Goal: Navigation & Orientation: Find specific page/section

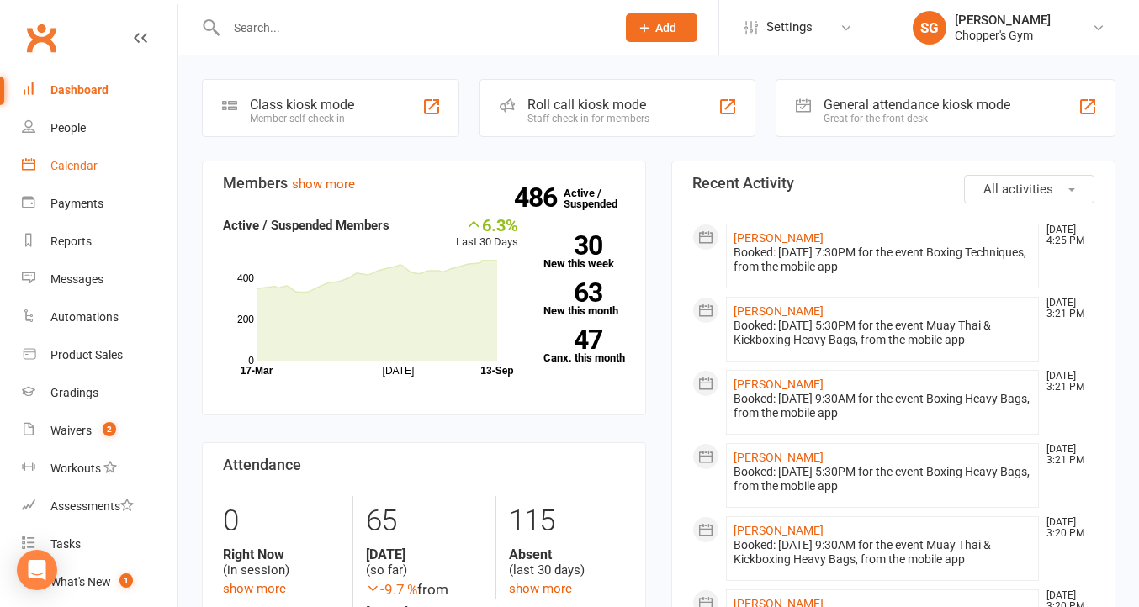
click at [76, 170] on div "Calendar" at bounding box center [73, 165] width 47 height 13
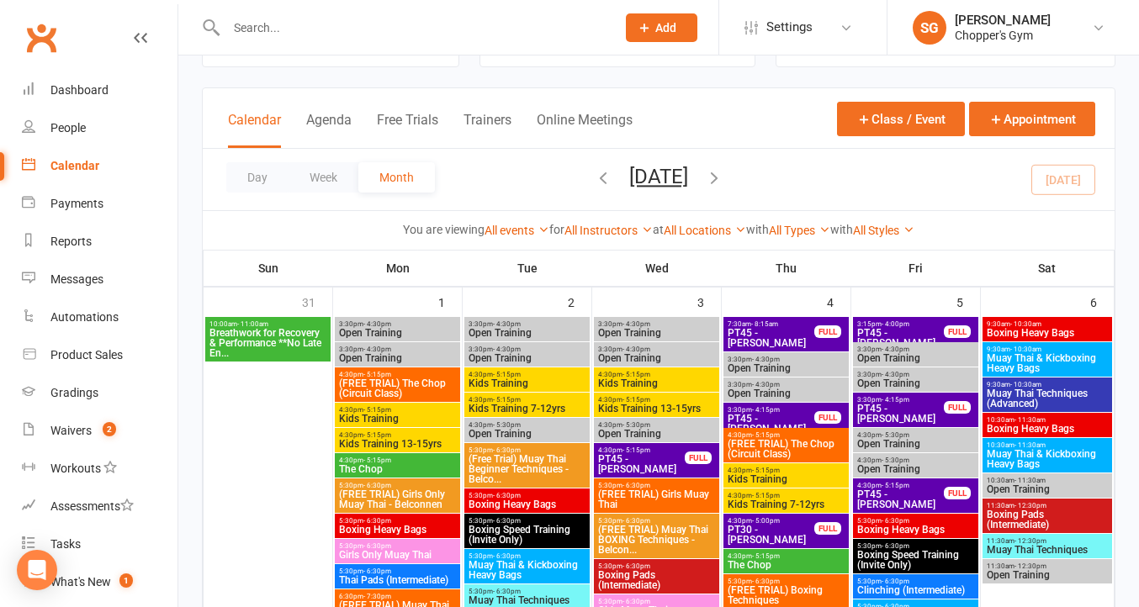
scroll to position [71, 0]
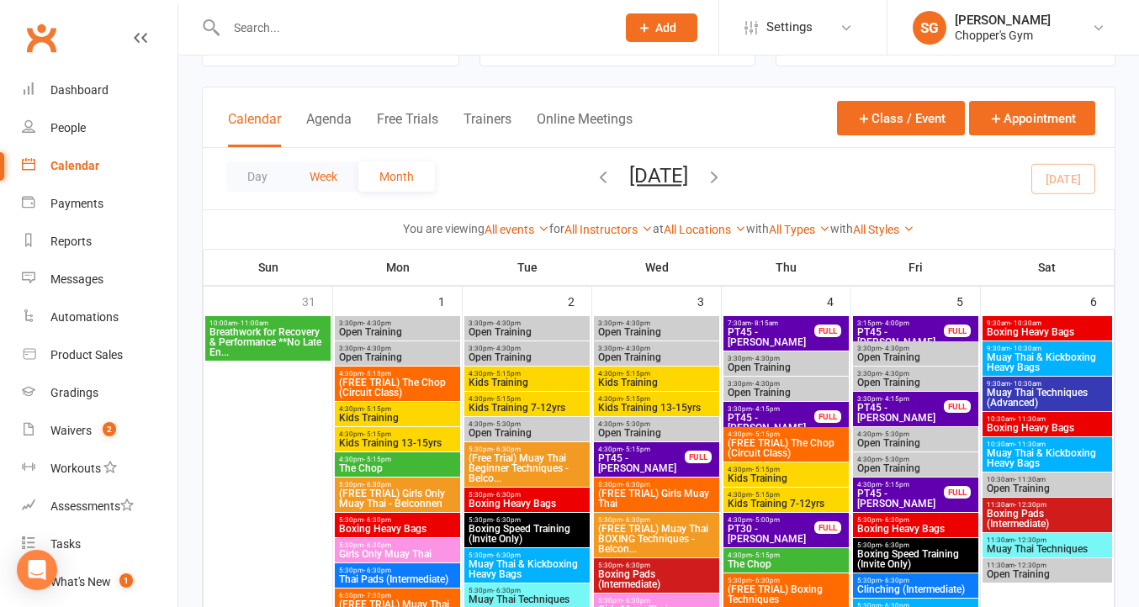
click at [306, 176] on button "Week" at bounding box center [324, 177] width 70 height 30
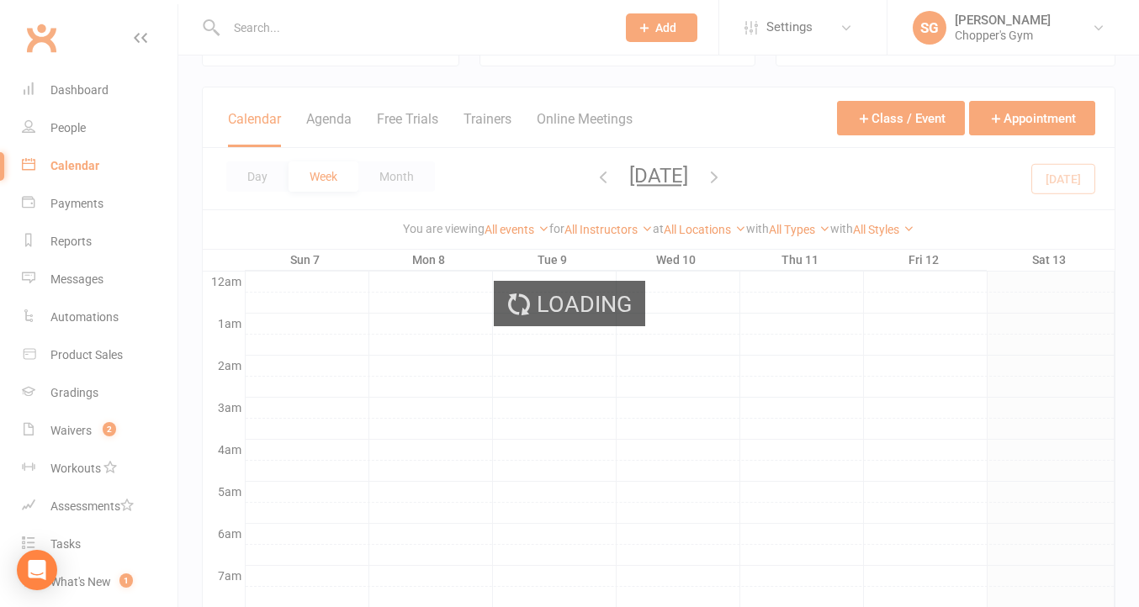
scroll to position [0, 0]
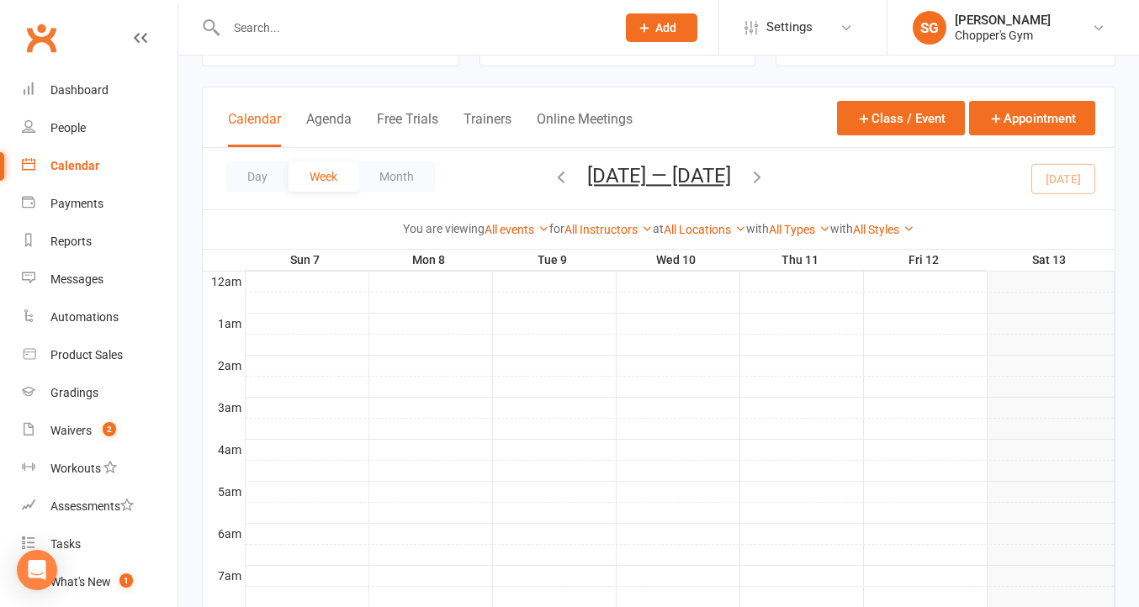
click at [761, 181] on icon "button" at bounding box center [757, 176] width 19 height 19
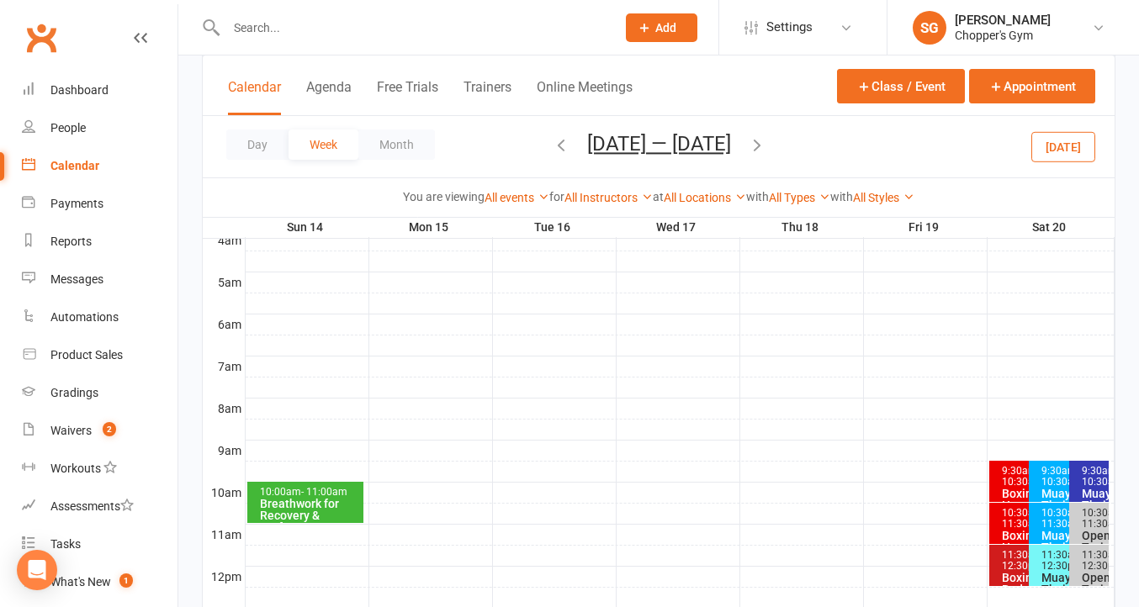
scroll to position [385, 0]
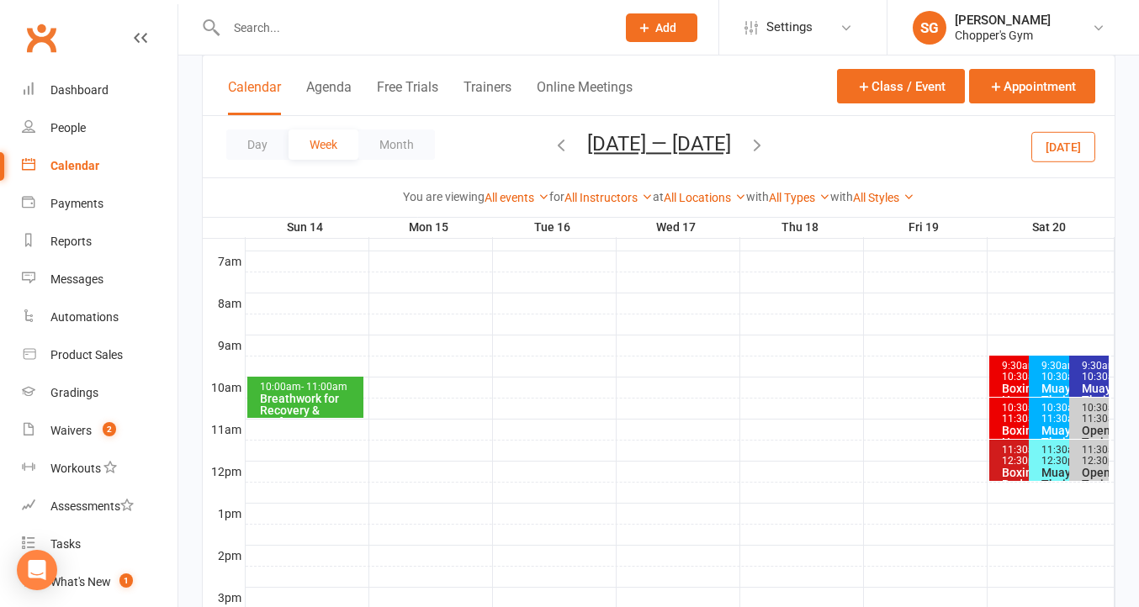
click at [320, 375] on div at bounding box center [680, 367] width 869 height 20
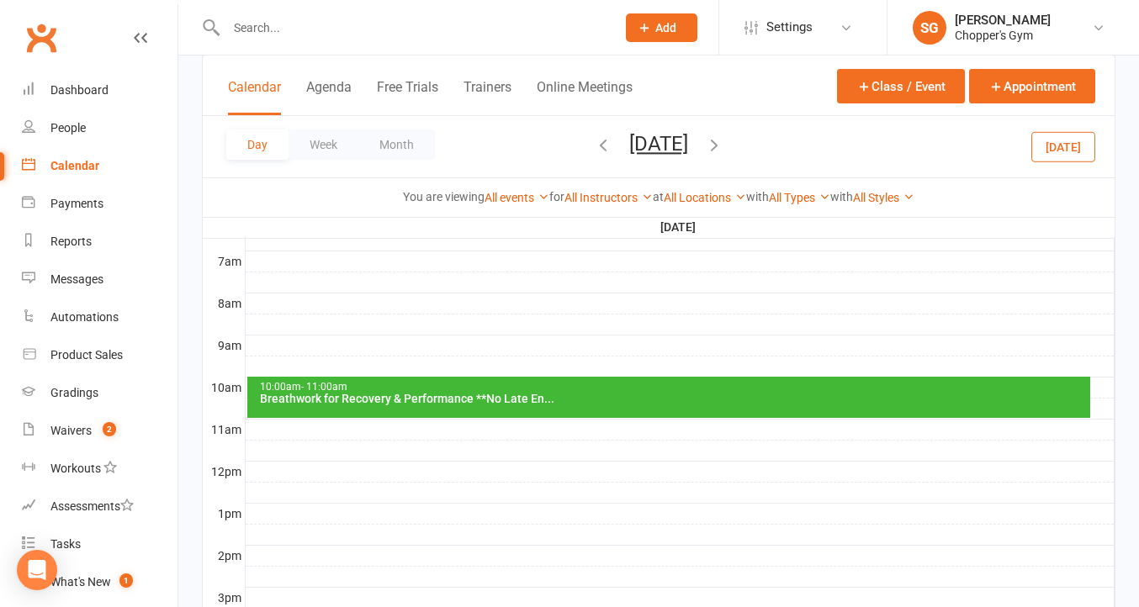
click at [333, 388] on span "- 11:00am" at bounding box center [324, 387] width 46 height 12
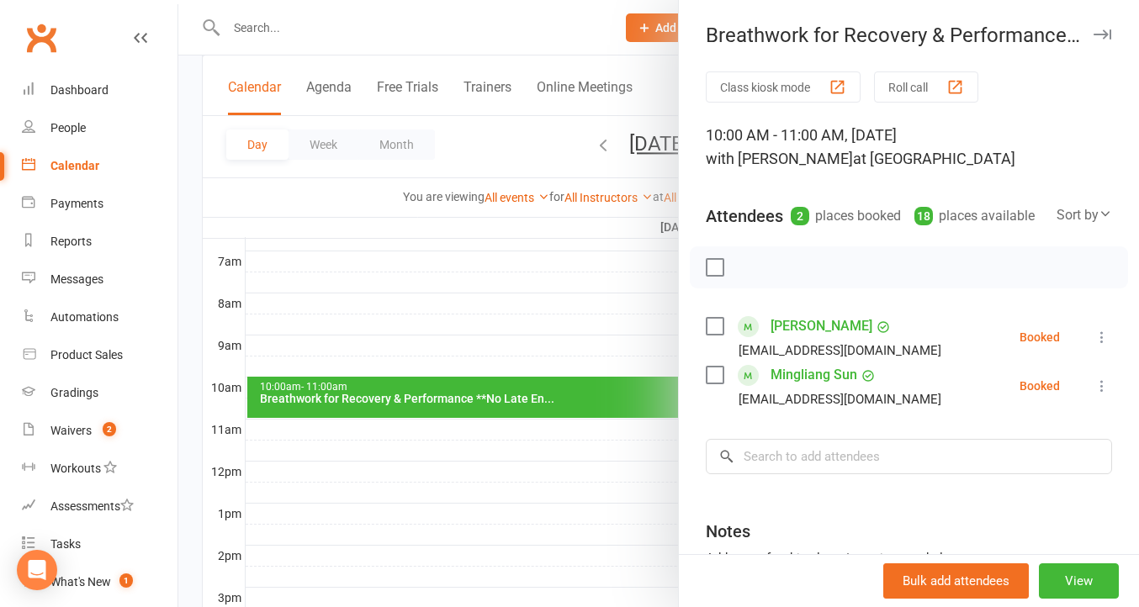
click at [466, 295] on div at bounding box center [658, 303] width 961 height 607
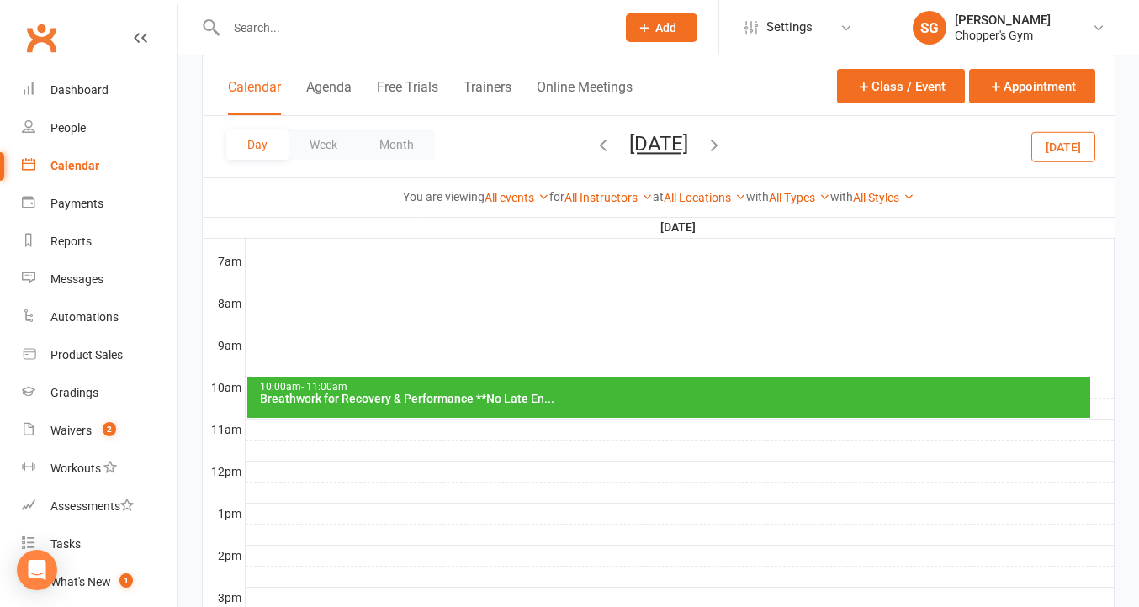
click at [562, 395] on div "Breathwork for Recovery & Performance **No Late En..." at bounding box center [673, 399] width 829 height 12
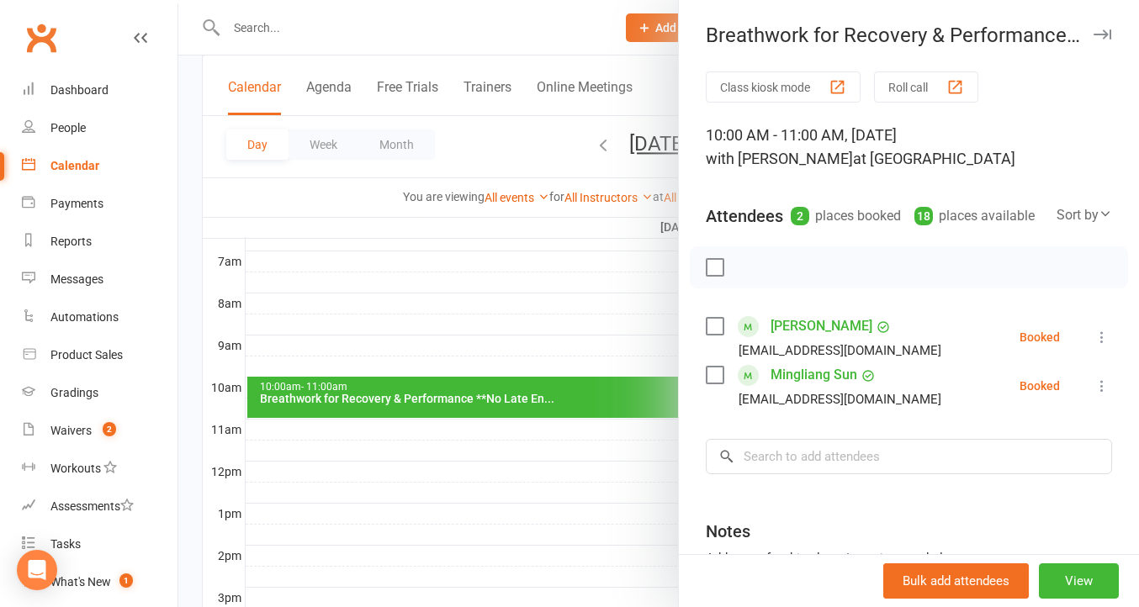
click at [432, 337] on div at bounding box center [658, 303] width 961 height 607
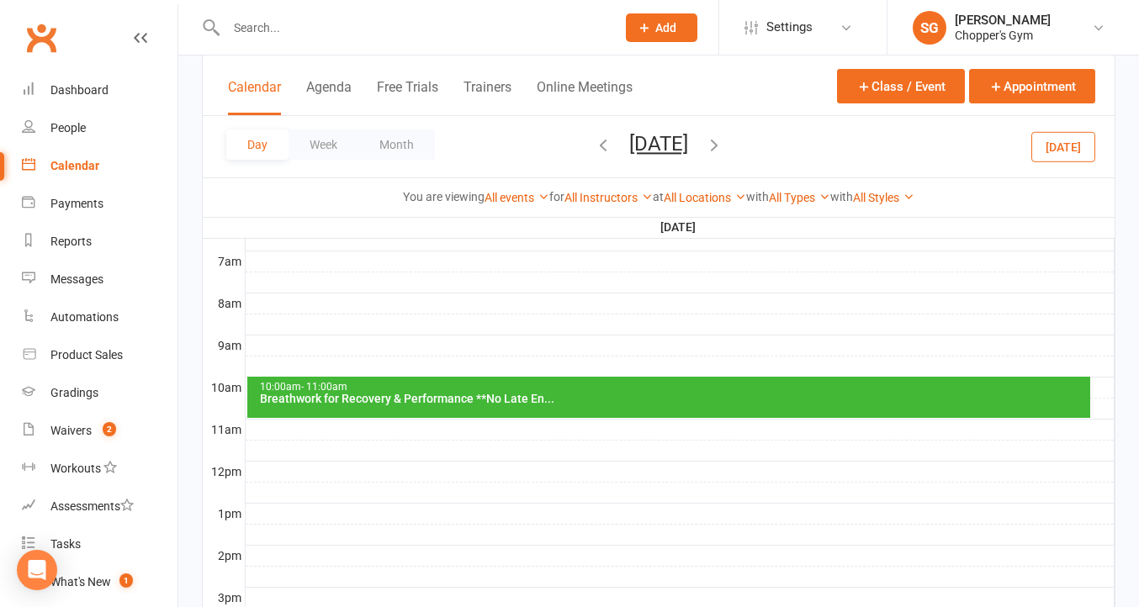
click at [594, 141] on icon "button" at bounding box center [603, 144] width 19 height 19
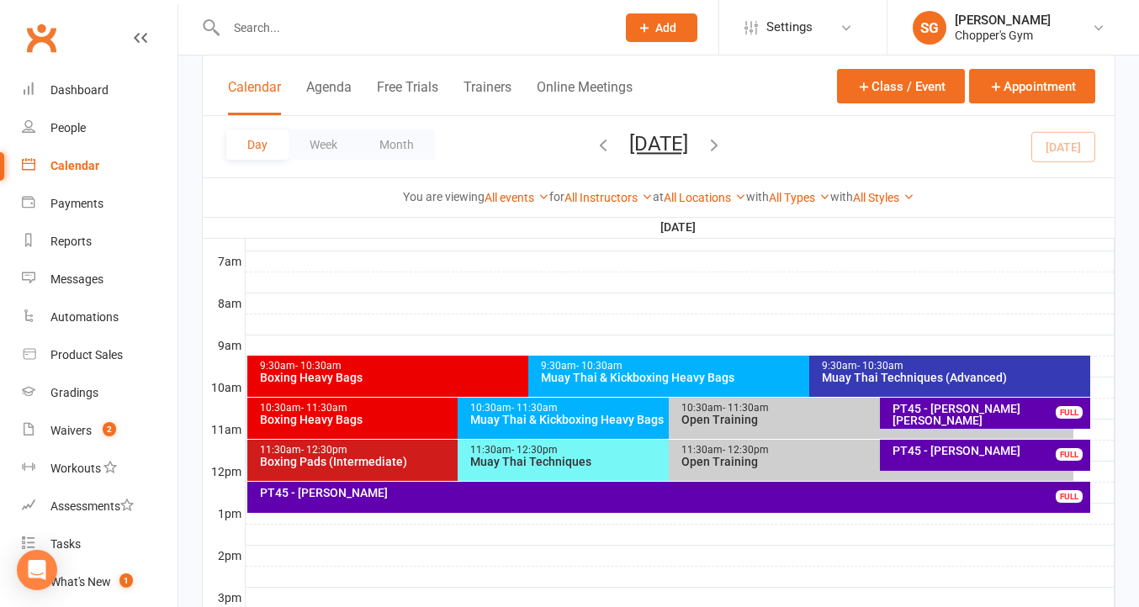
click at [705, 151] on span "[DATE] [DATE] Sun Mon Tue Wed Thu Fri Sat 31 01 02 03 04 05 06 07 08 09 10 11 1…" at bounding box center [659, 146] width 93 height 29
click at [724, 151] on icon "button" at bounding box center [714, 144] width 19 height 19
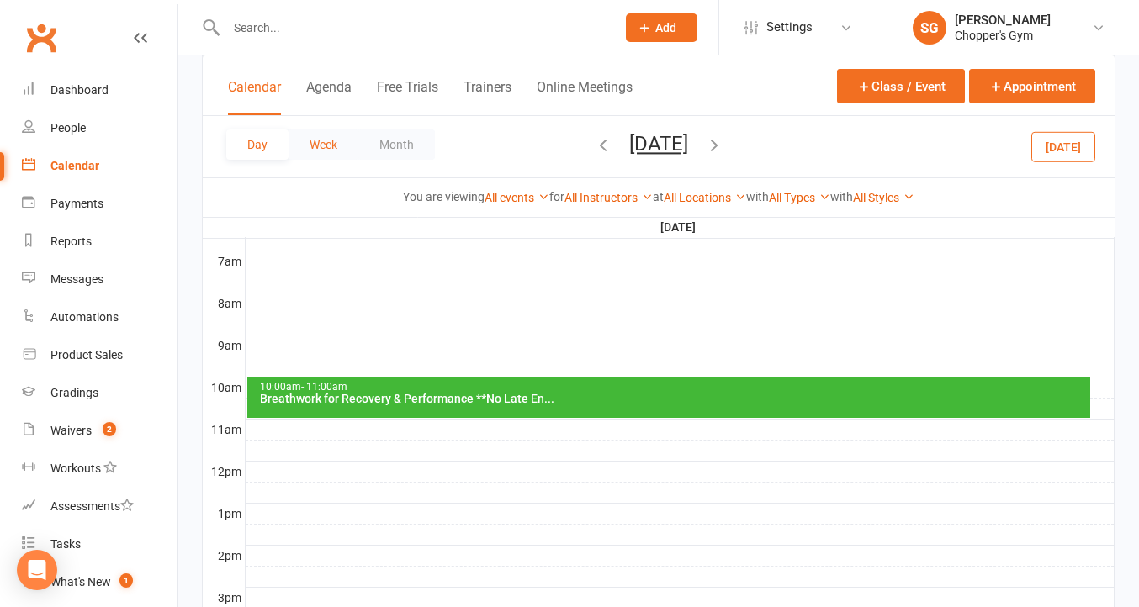
click at [323, 141] on button "Week" at bounding box center [324, 145] width 70 height 30
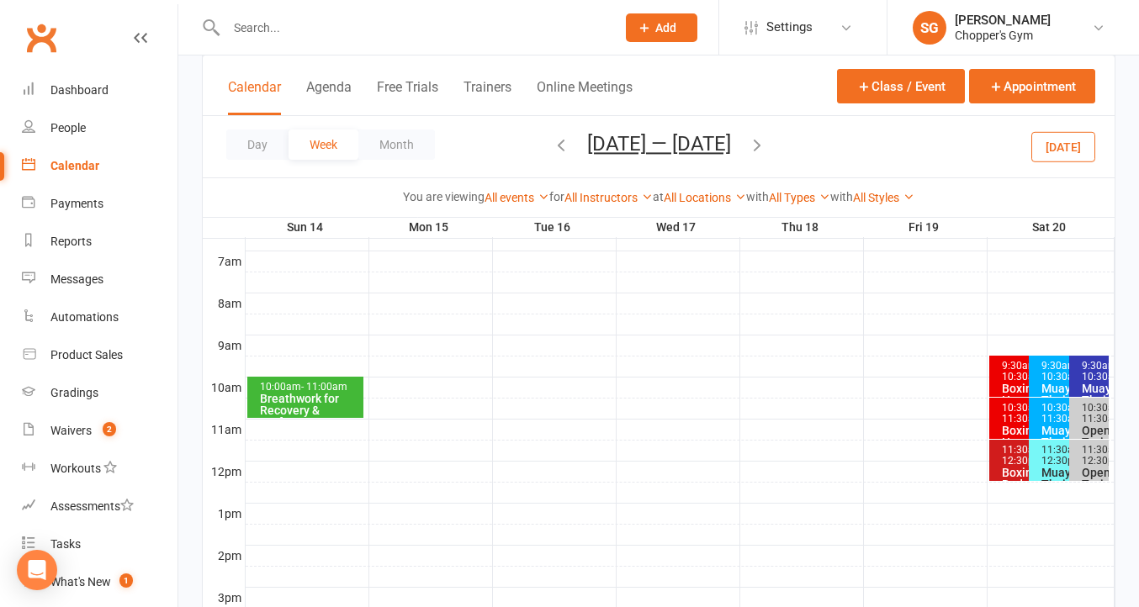
click at [765, 146] on icon "button" at bounding box center [757, 144] width 19 height 19
click at [313, 390] on span "- 11:00am" at bounding box center [324, 387] width 46 height 12
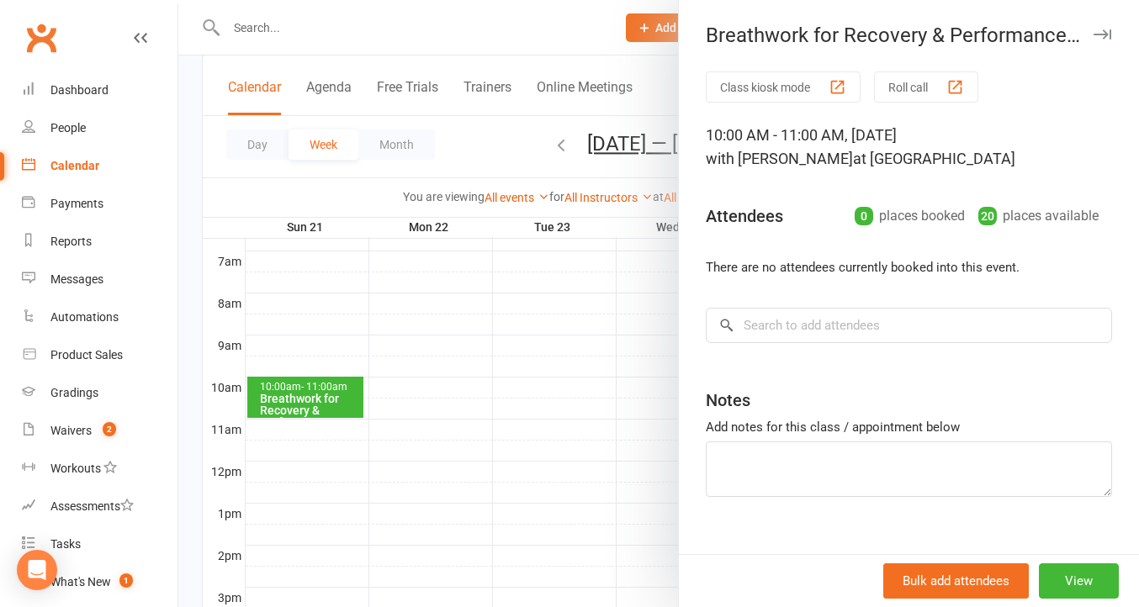
click at [549, 143] on div at bounding box center [658, 303] width 961 height 607
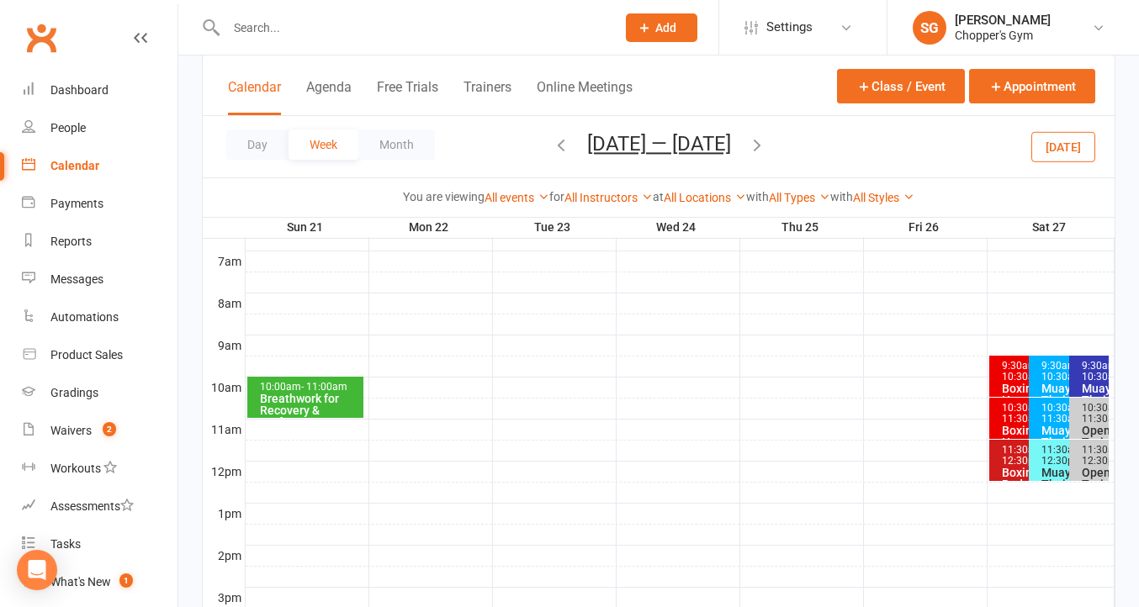
click at [552, 143] on icon "button" at bounding box center [561, 144] width 19 height 19
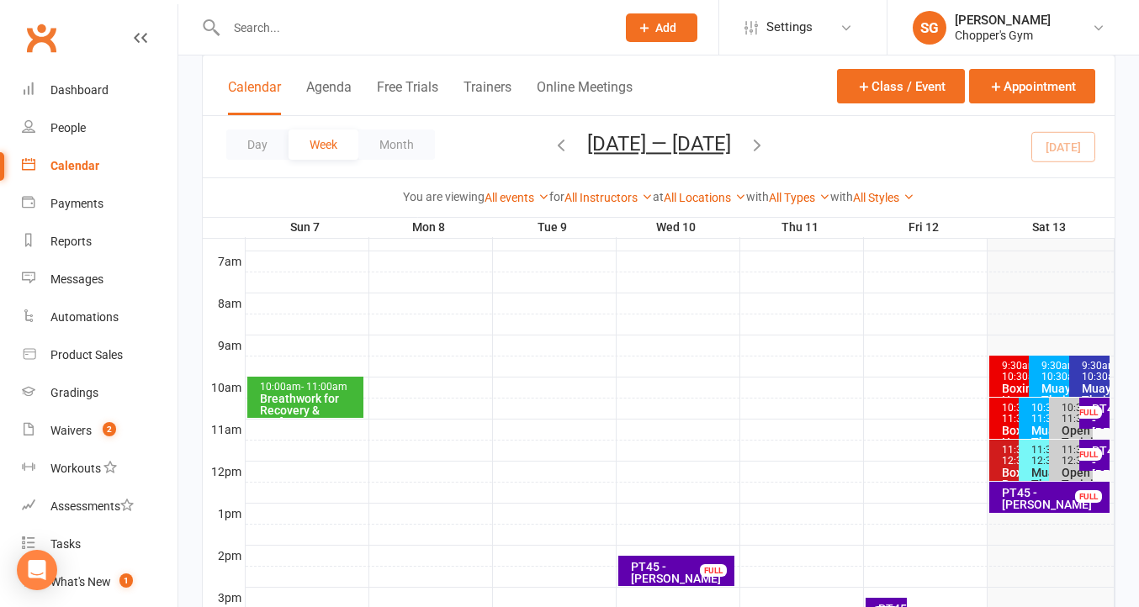
click at [305, 384] on span "- 11:00am" at bounding box center [324, 387] width 46 height 12
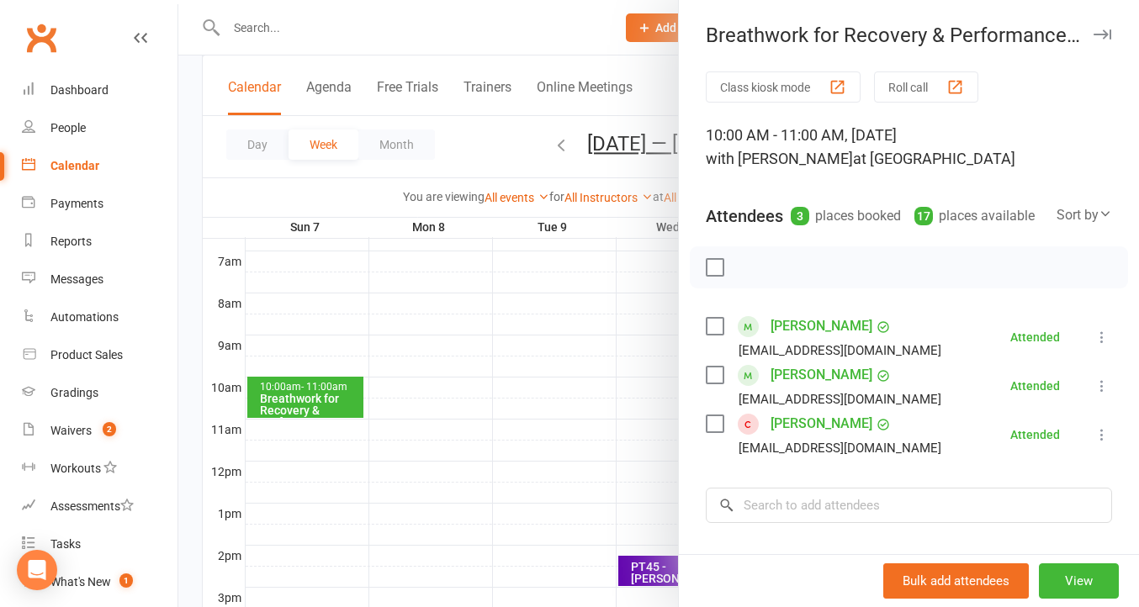
click at [577, 390] on div at bounding box center [658, 303] width 961 height 607
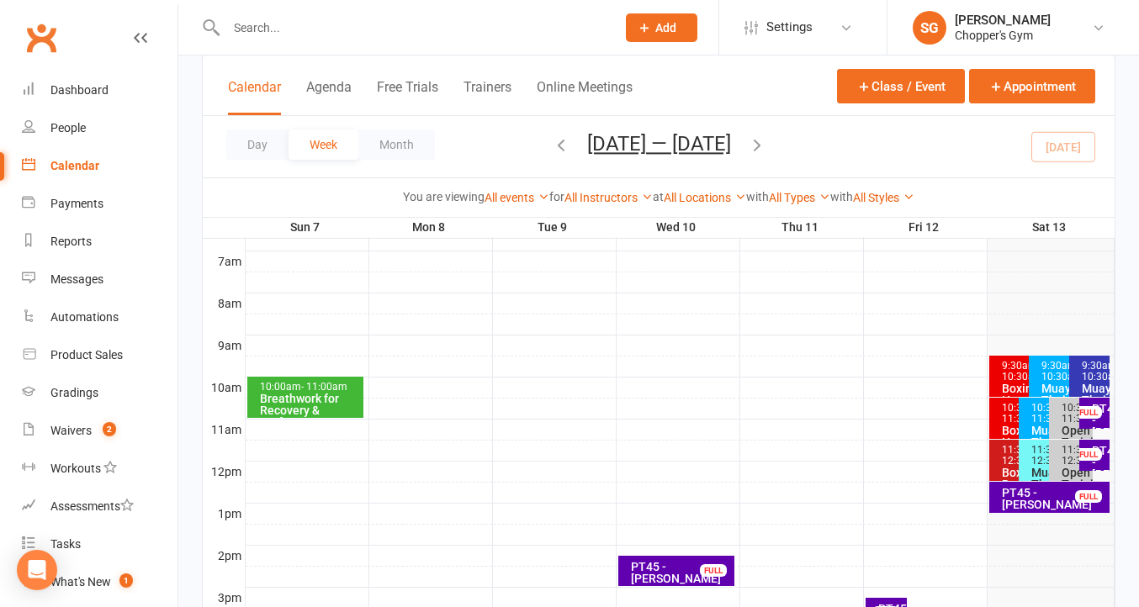
click at [761, 151] on icon "button" at bounding box center [757, 144] width 19 height 19
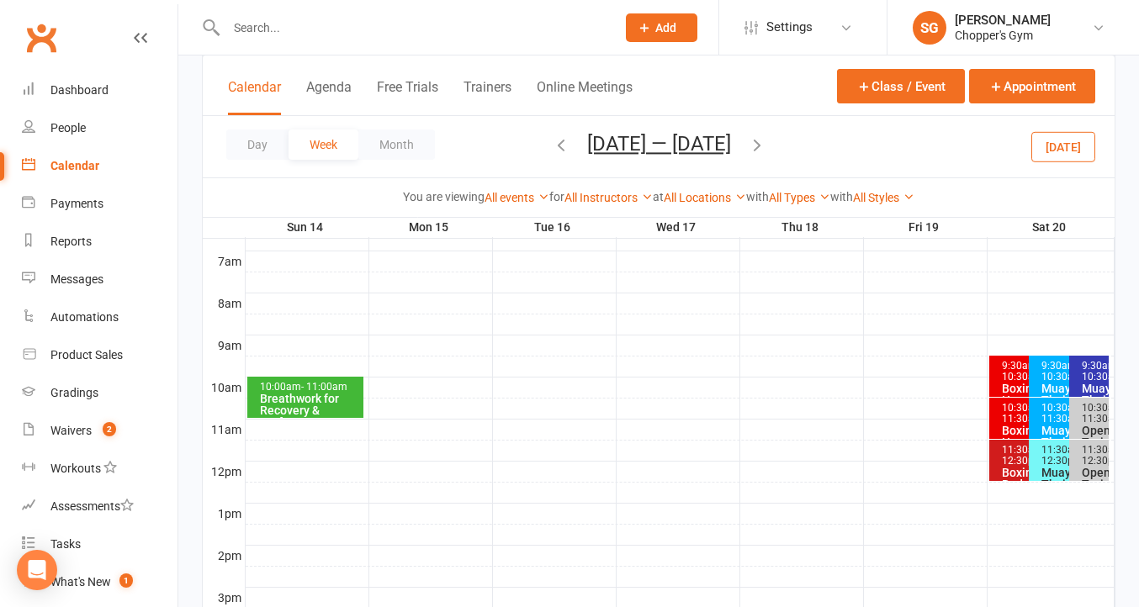
click at [767, 151] on icon "button" at bounding box center [757, 144] width 19 height 19
click at [552, 141] on icon "button" at bounding box center [561, 144] width 19 height 19
click at [282, 401] on div "Breathwork for Recovery & Performance **No Late En..." at bounding box center [309, 416] width 101 height 47
